Goal: Transaction & Acquisition: Obtain resource

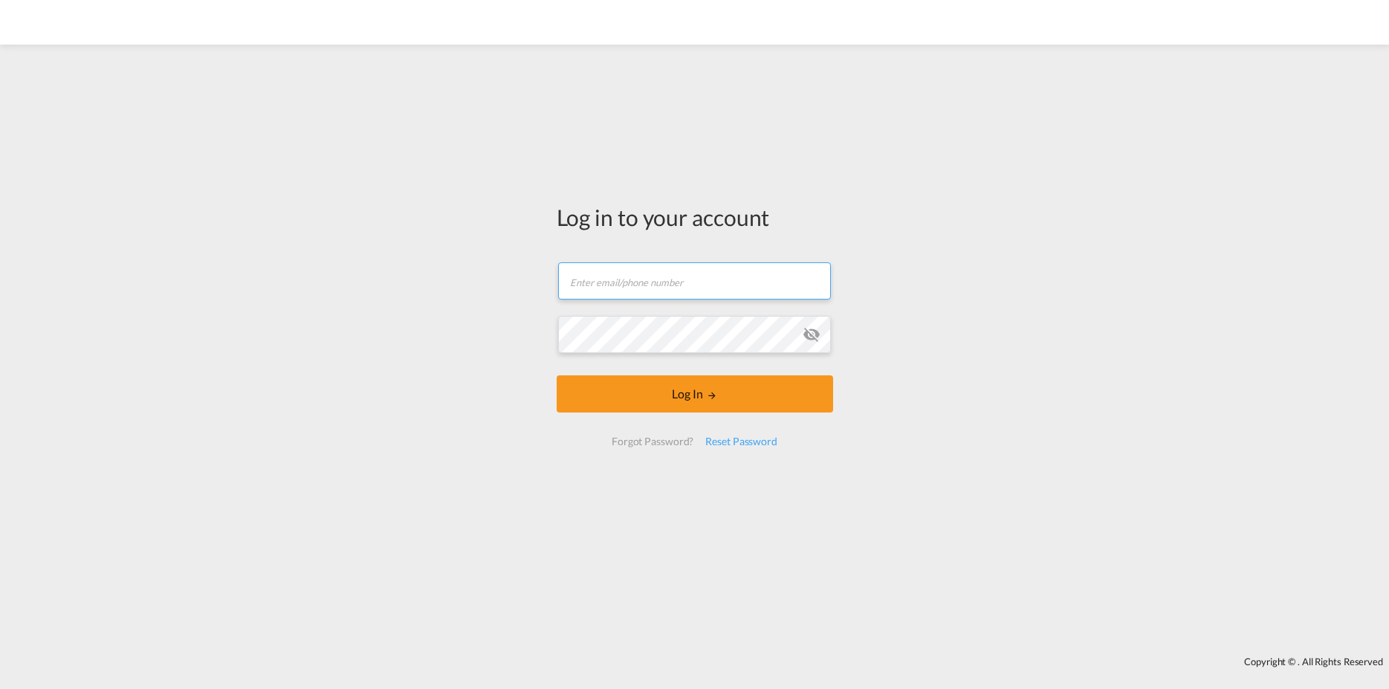
click at [640, 278] on input "text" at bounding box center [694, 280] width 273 height 37
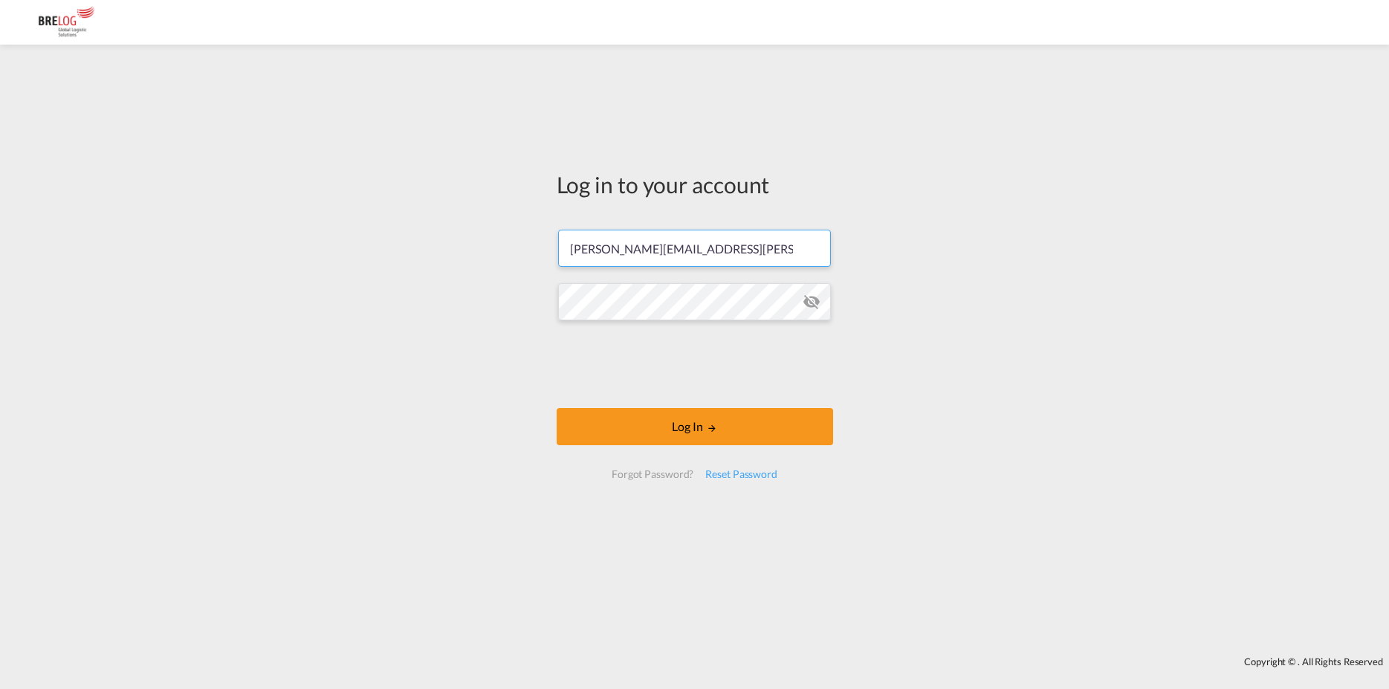
type input "[PERSON_NAME][EMAIL_ADDRESS][PERSON_NAME][DOMAIN_NAME]"
click at [697, 422] on button "Log In" at bounding box center [694, 426] width 276 height 37
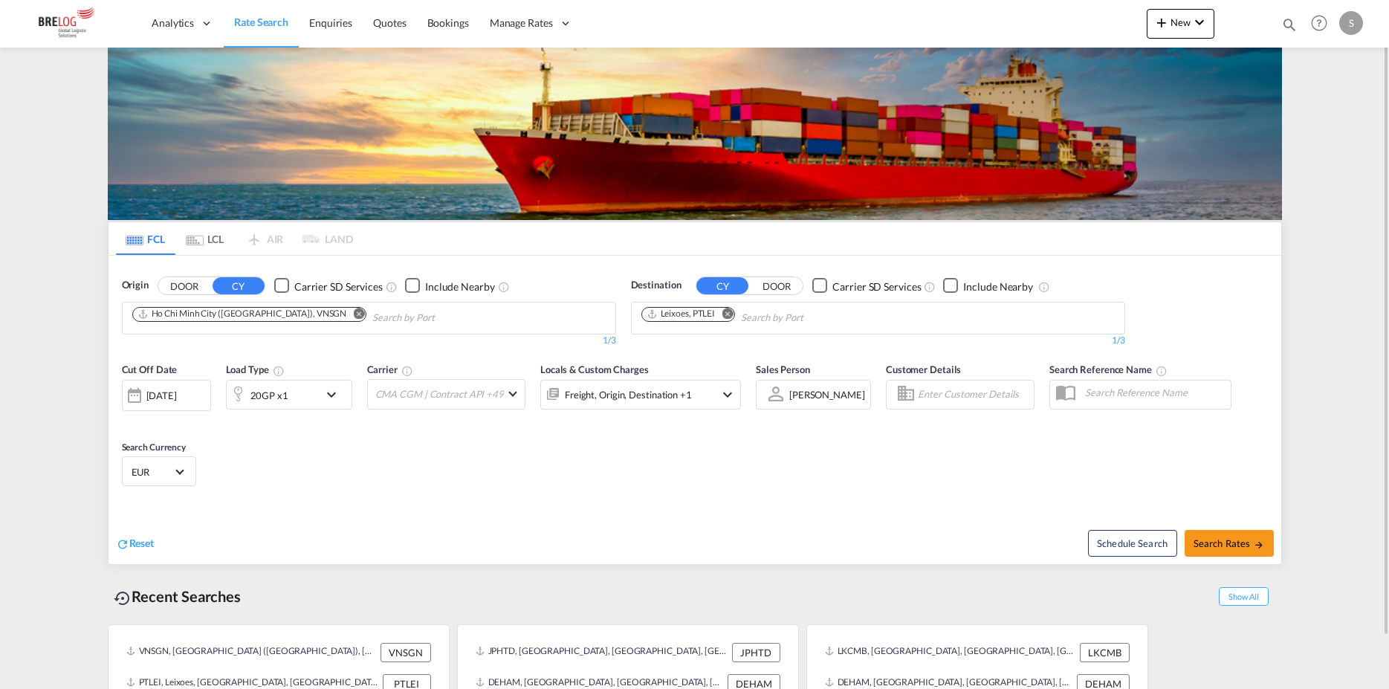
click at [353, 311] on md-icon "Remove" at bounding box center [358, 313] width 11 height 11
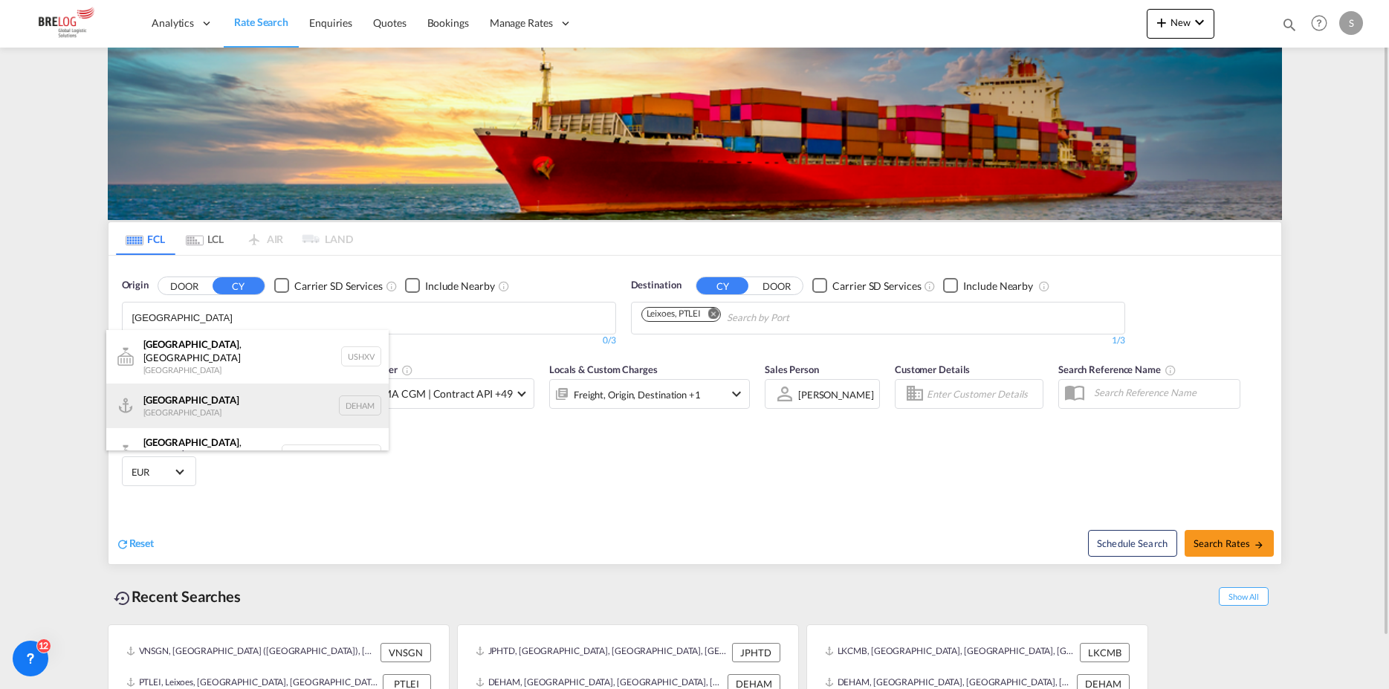
type input "[GEOGRAPHIC_DATA]"
click at [293, 399] on div "[GEOGRAPHIC_DATA] [GEOGRAPHIC_DATA] DEHAM" at bounding box center [247, 405] width 282 height 45
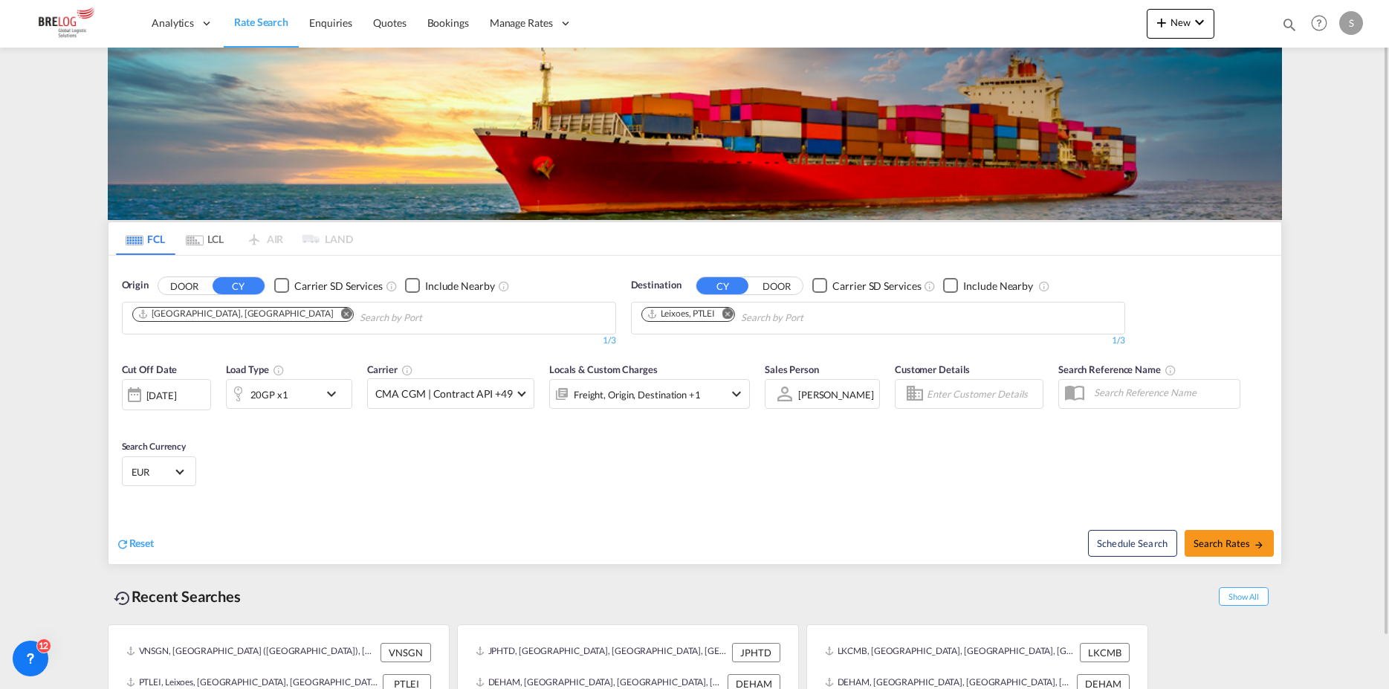
click at [730, 314] on md-icon "Remove" at bounding box center [726, 313] width 11 height 11
click at [724, 324] on input "Chips input." at bounding box center [711, 318] width 141 height 24
type input "[PERSON_NAME]"
click at [734, 342] on div "[PERSON_NAME] [GEOGRAPHIC_DATA] AUADL" at bounding box center [756, 352] width 282 height 45
click at [331, 393] on md-icon "icon-chevron-down" at bounding box center [334, 394] width 25 height 18
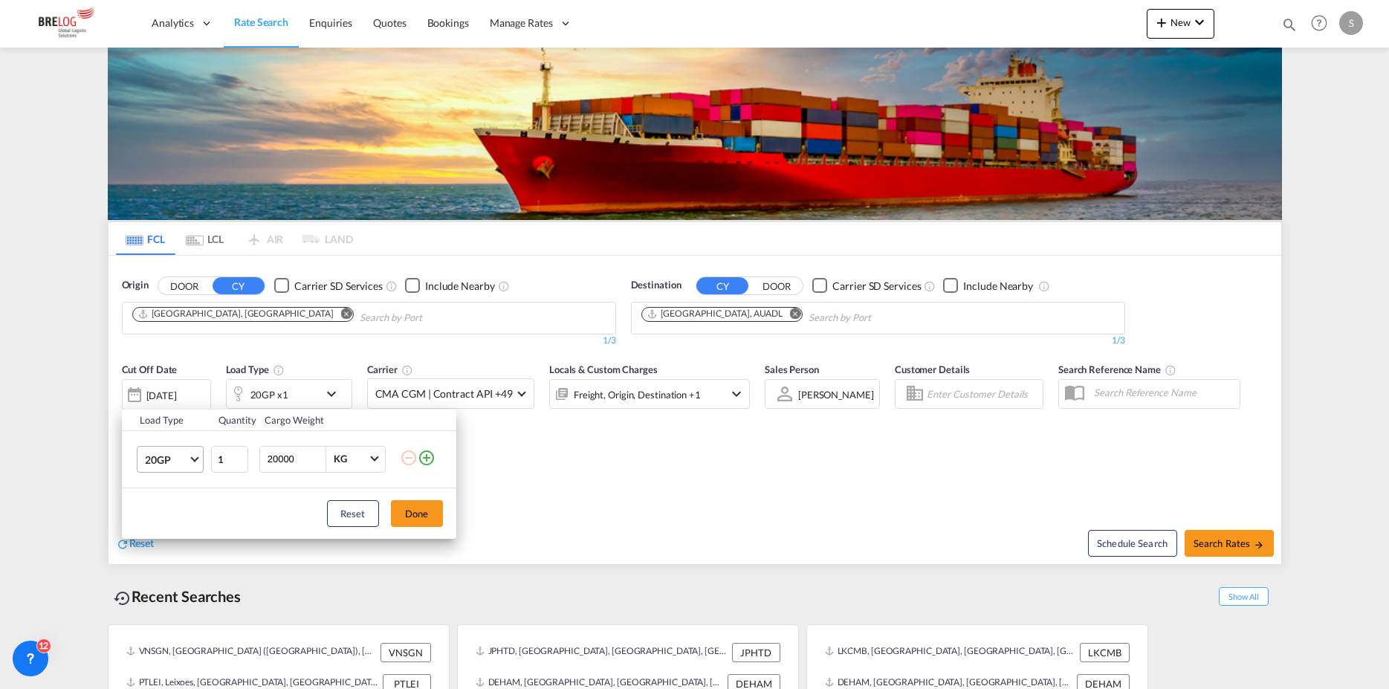
click at [181, 458] on span "20GP" at bounding box center [166, 459] width 43 height 15
click at [172, 501] on md-option "40GP" at bounding box center [182, 495] width 101 height 36
click at [194, 464] on md-select-value "40GP" at bounding box center [172, 459] width 59 height 25
click at [181, 507] on md-option "40HC" at bounding box center [182, 495] width 101 height 36
click at [403, 521] on button "Done" at bounding box center [417, 513] width 52 height 27
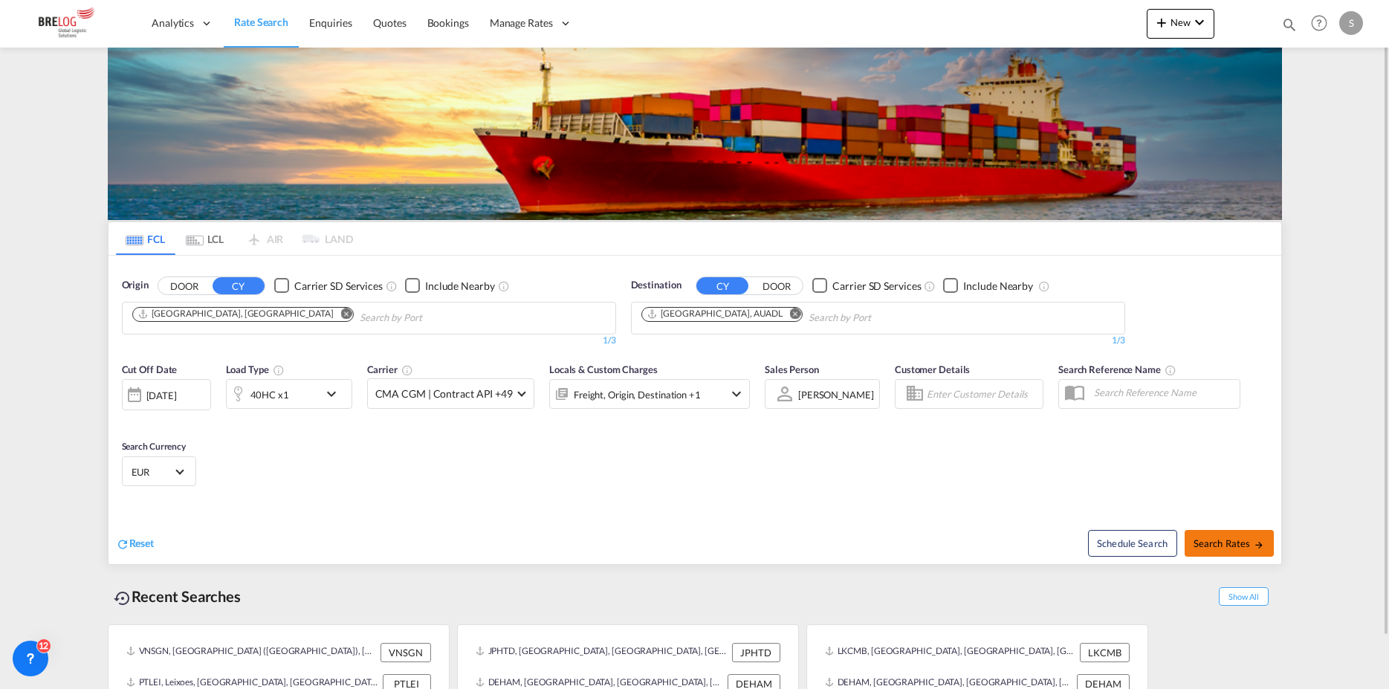
click at [1233, 543] on span "Search Rates" at bounding box center [1228, 543] width 71 height 12
type input "DEHAM to AUADL / [DATE]"
